Goal: Transaction & Acquisition: Purchase product/service

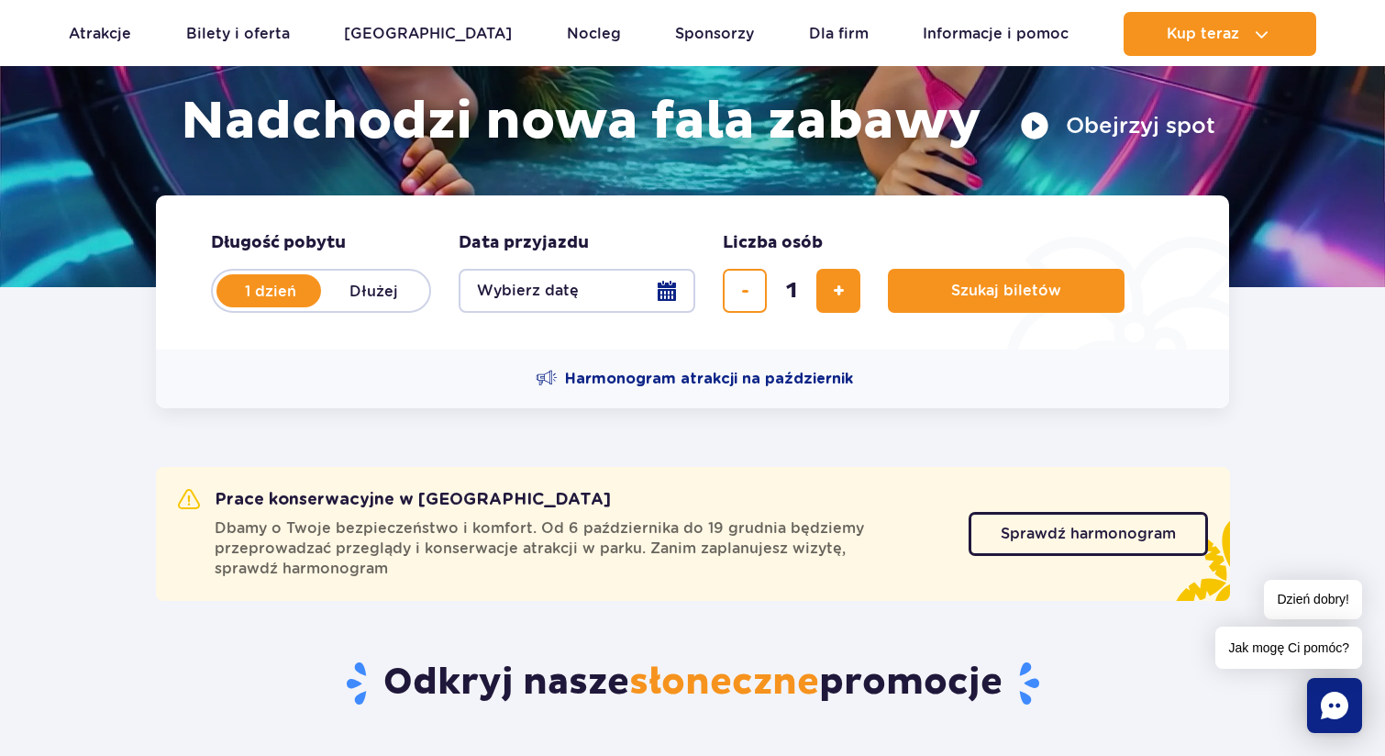
scroll to position [293, 0]
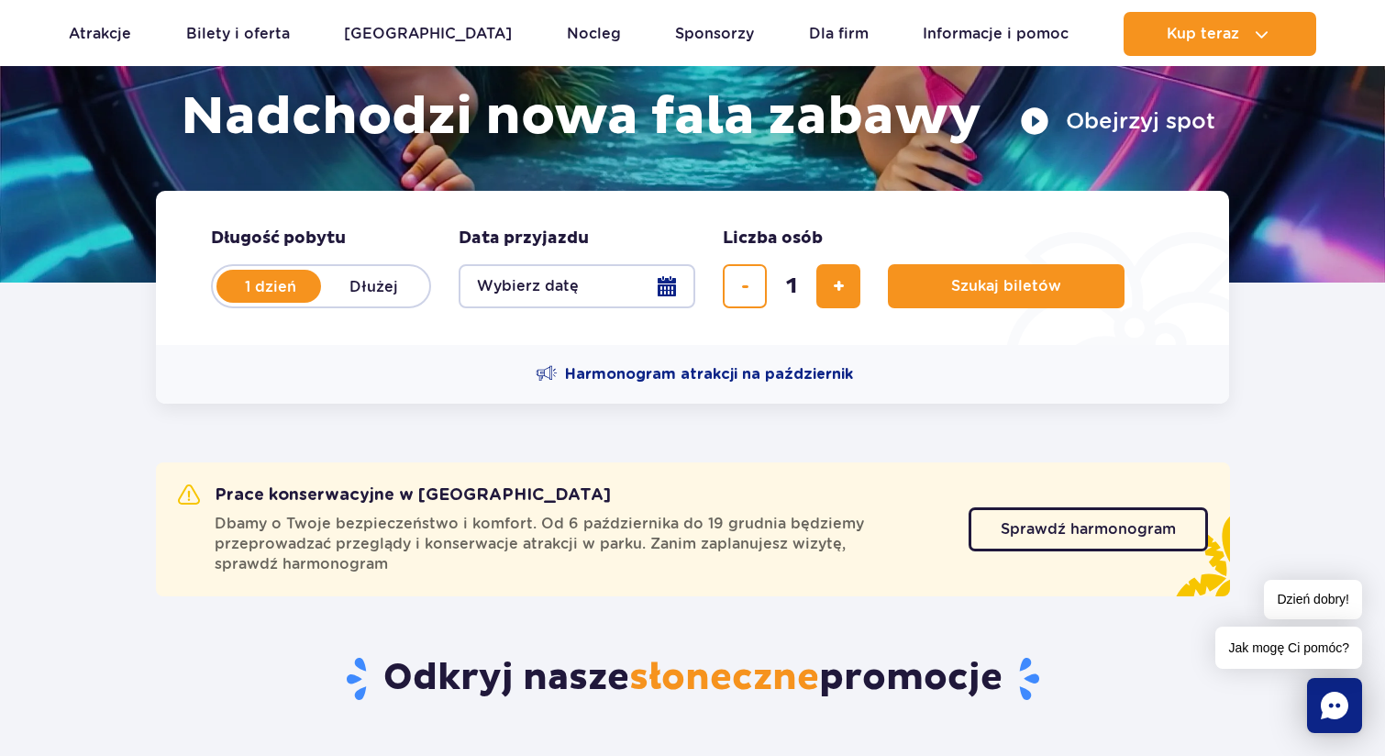
click at [602, 284] on button "Wybierz datę" at bounding box center [577, 286] width 237 height 44
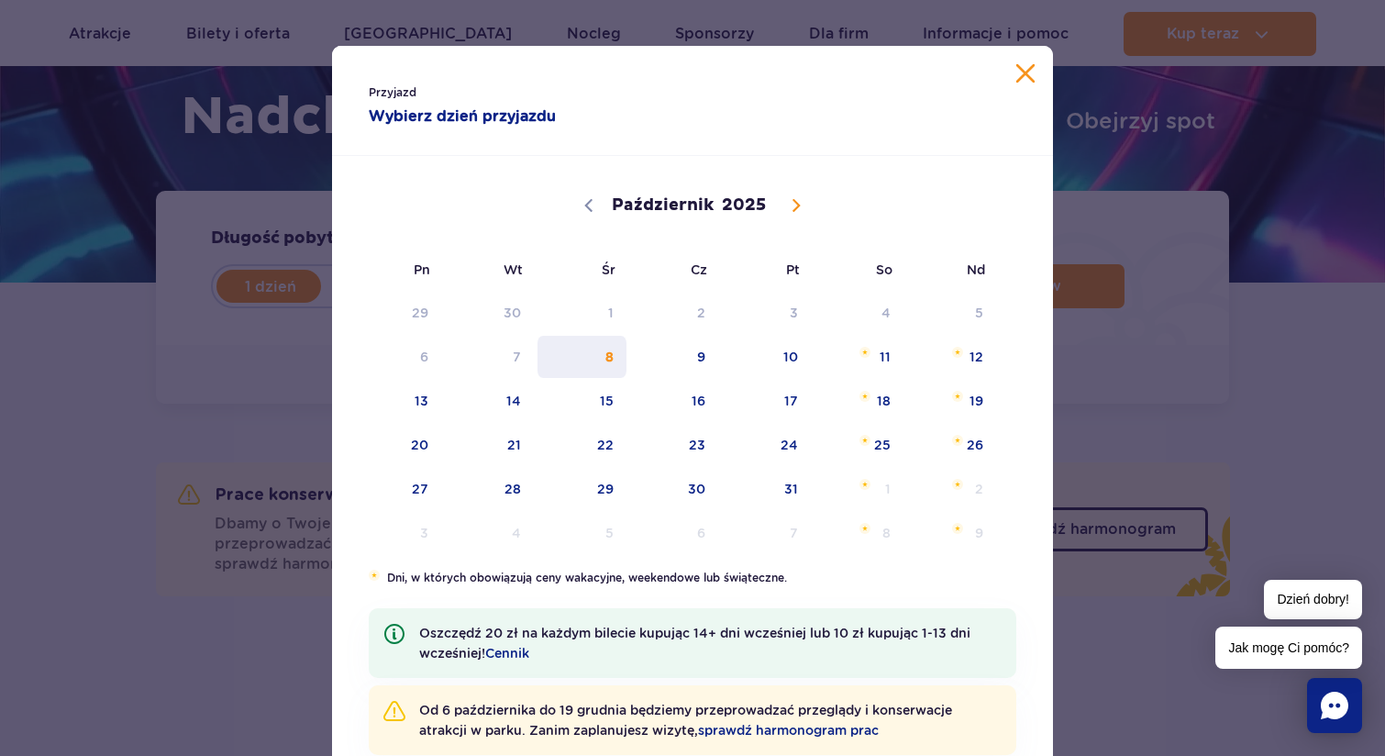
click at [614, 364] on span "8" at bounding box center [582, 357] width 93 height 42
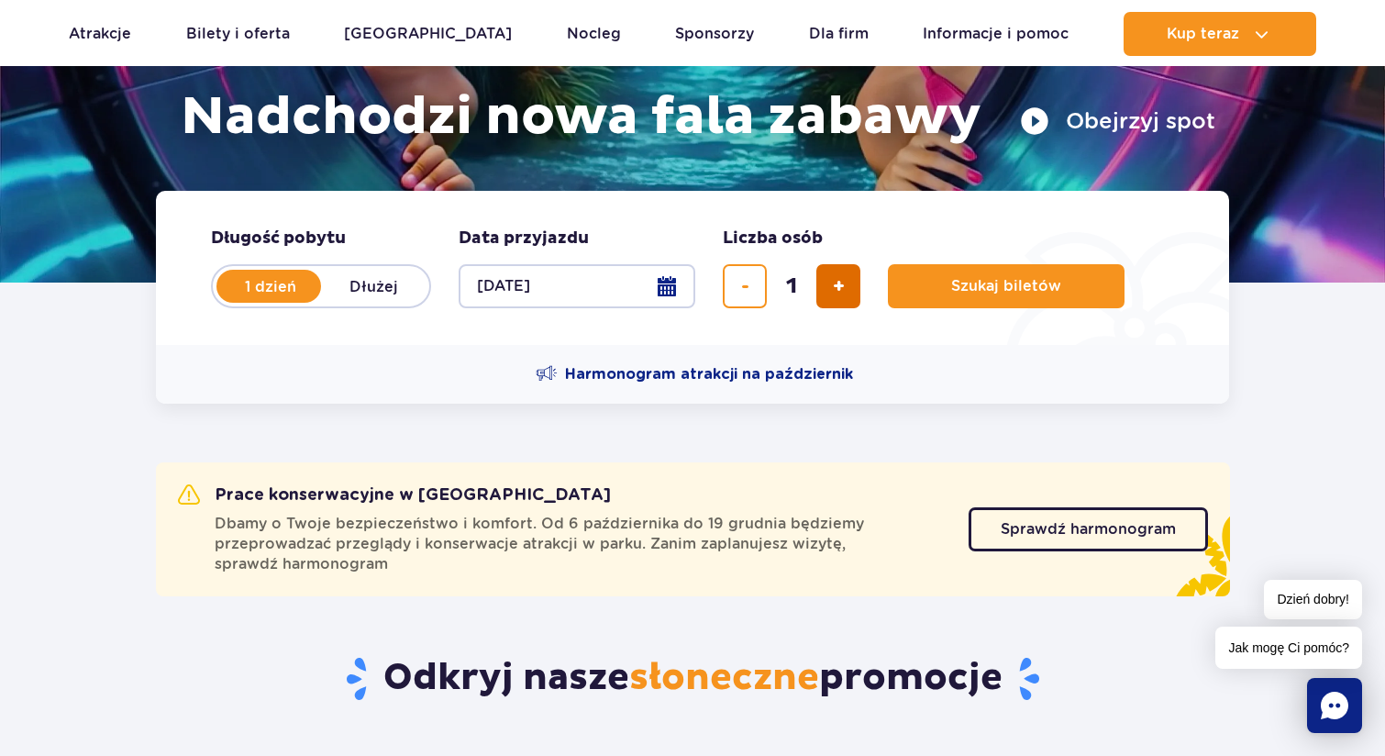
click at [847, 283] on button "dodaj bilet" at bounding box center [838, 286] width 44 height 44
type input "2"
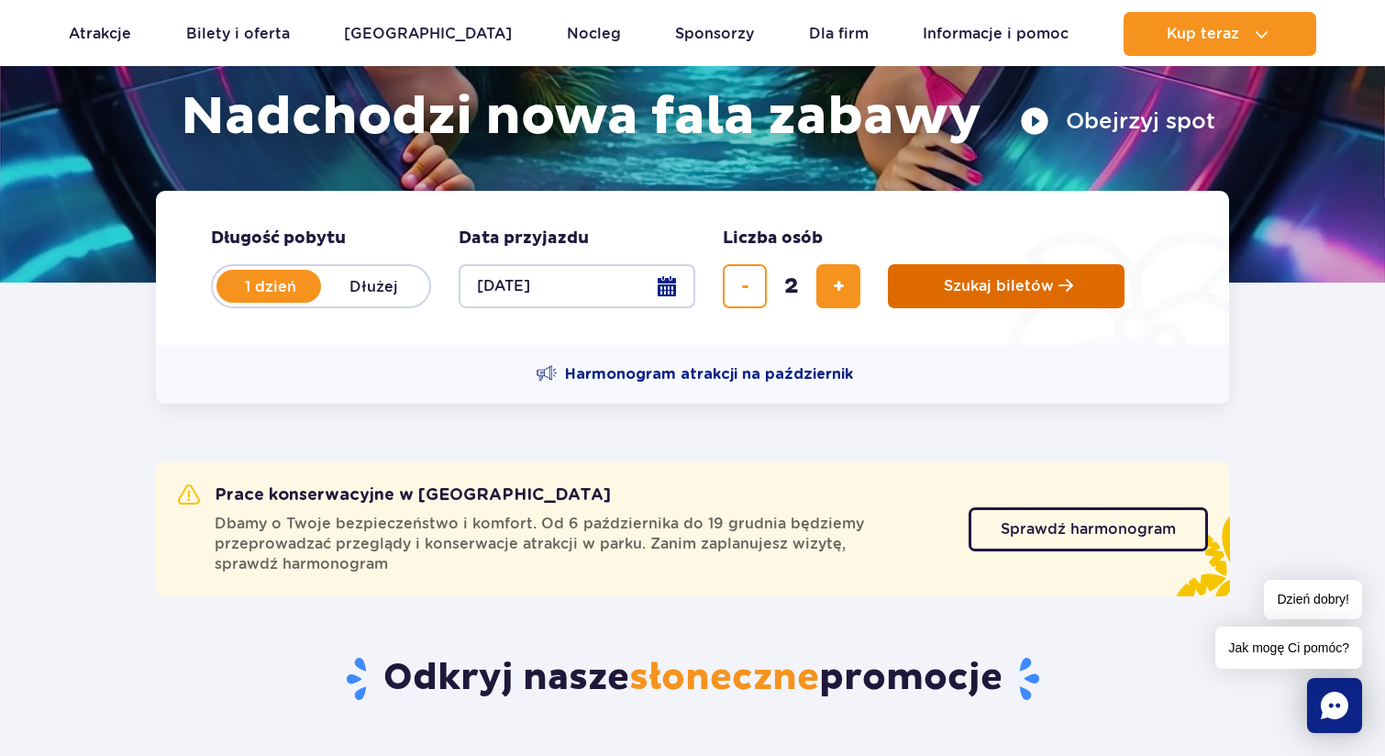
click at [999, 283] on span "Szukaj biletów" at bounding box center [999, 286] width 110 height 17
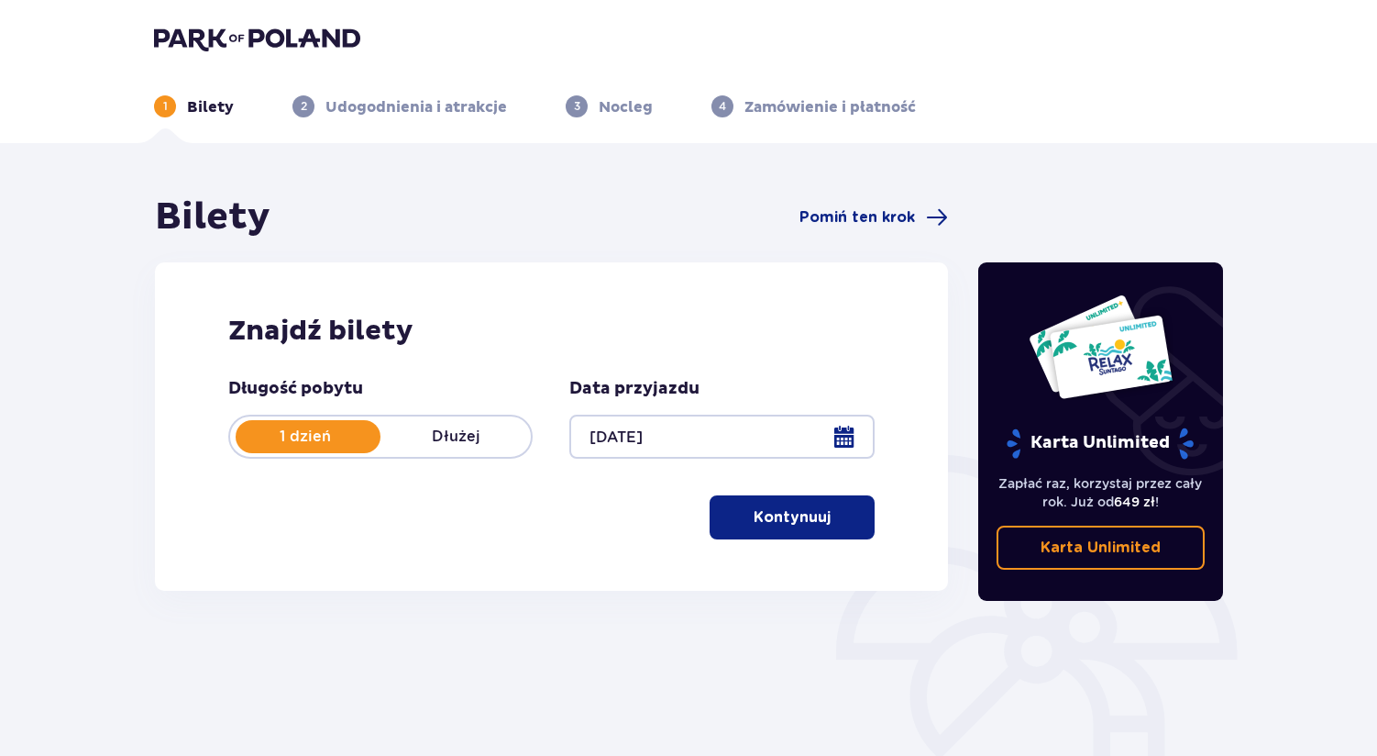
click at [824, 512] on span "button" at bounding box center [835, 517] width 22 height 22
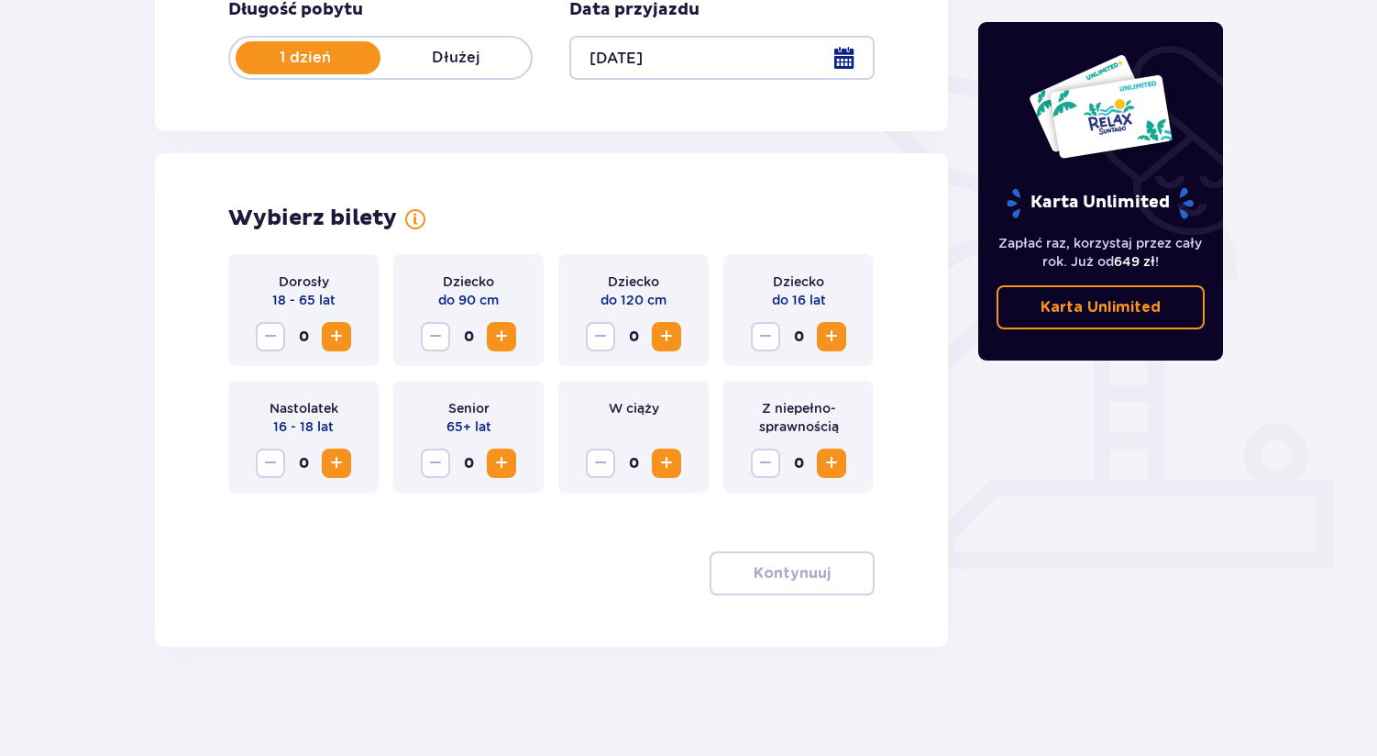
scroll to position [380, 0]
click at [347, 329] on span "Zwiększ" at bounding box center [337, 336] width 22 height 22
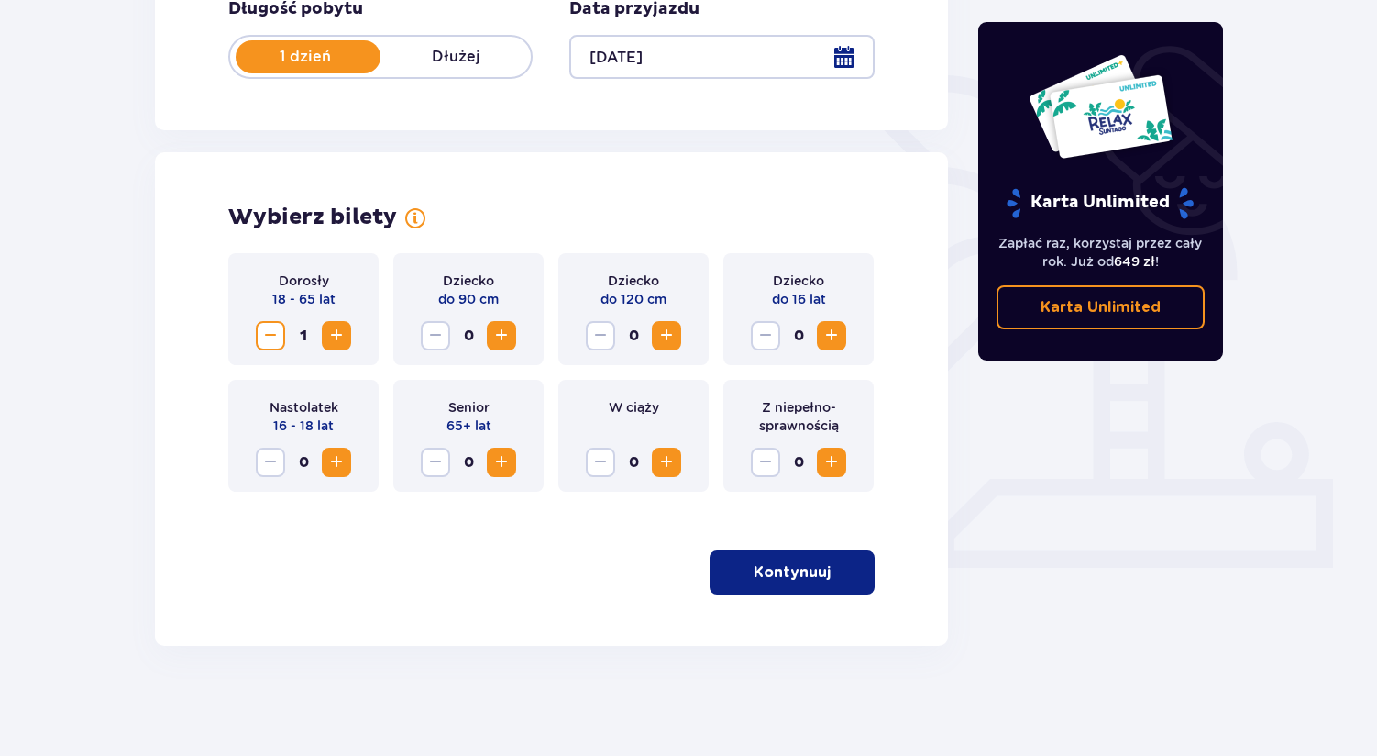
click at [347, 329] on span "Zwiększ" at bounding box center [337, 336] width 22 height 22
click at [815, 577] on p "Kontynuuj" at bounding box center [792, 572] width 77 height 20
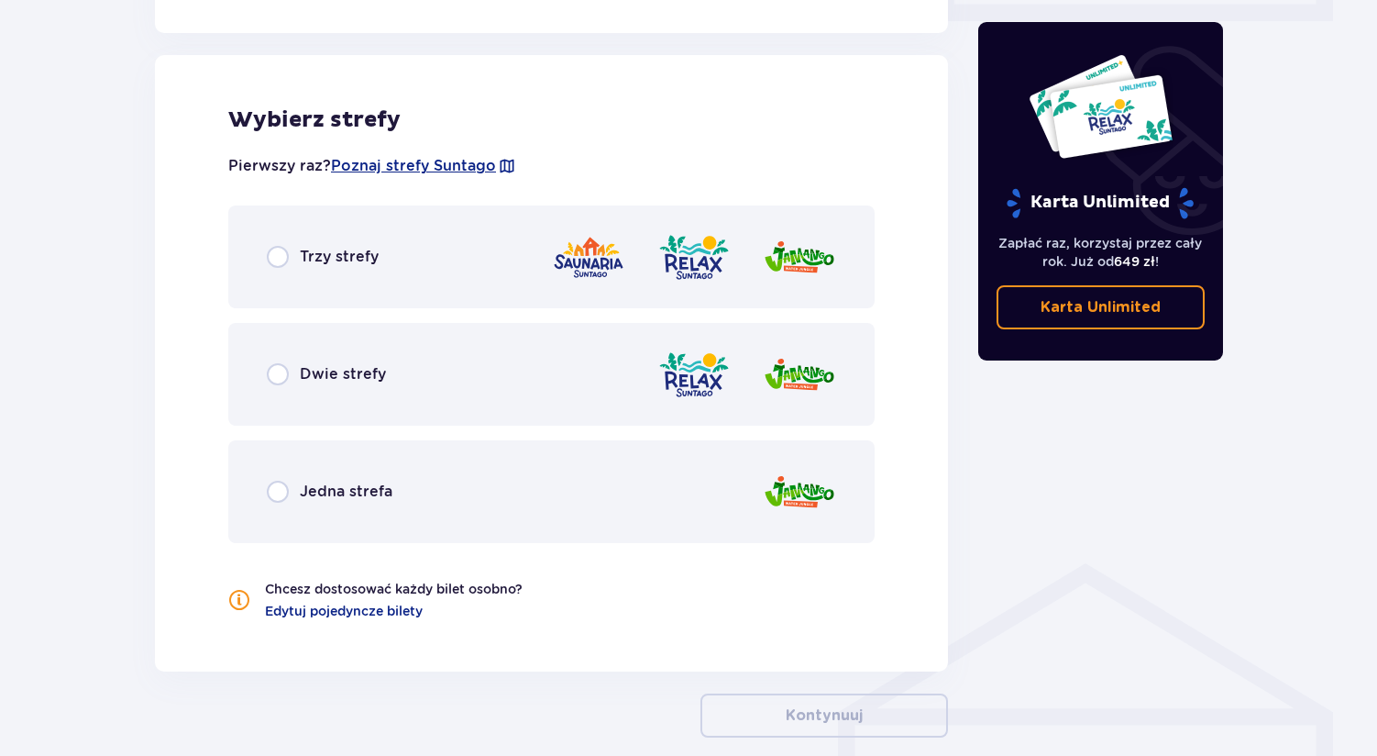
scroll to position [937, 0]
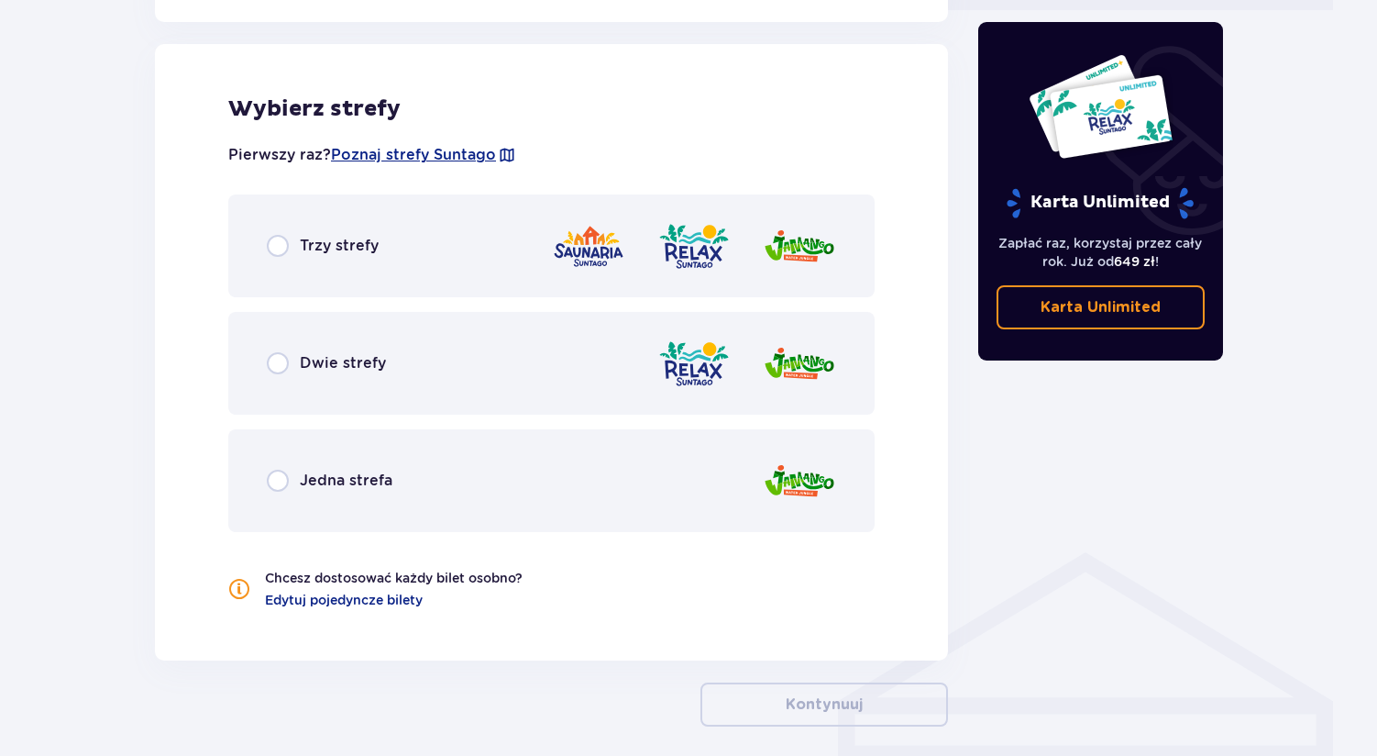
click at [338, 247] on span "Trzy strefy" at bounding box center [339, 246] width 79 height 20
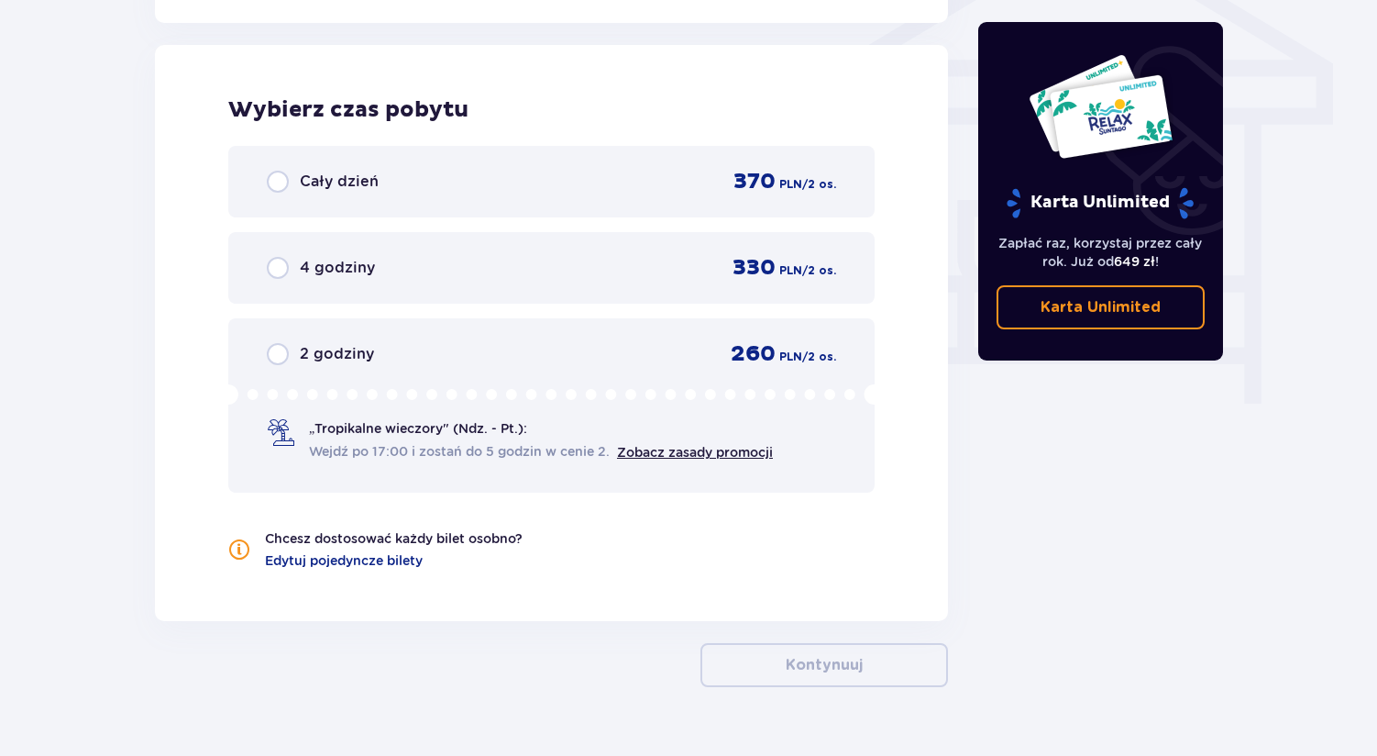
scroll to position [1575, 0]
